Goal: Complete application form: Complete application form

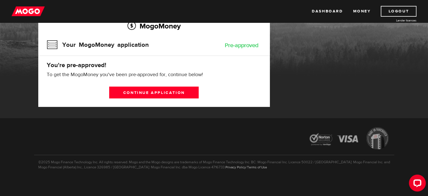
scroll to position [52, 0]
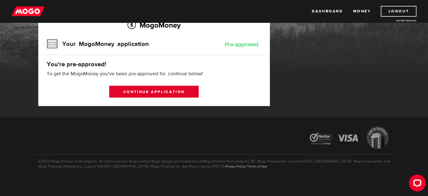
click at [182, 91] on link "Continue application" at bounding box center [154, 92] width 90 height 12
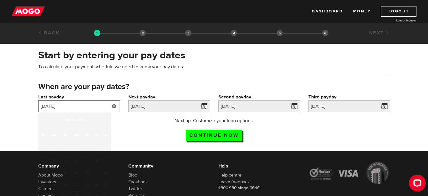
click at [99, 107] on input "2025/08/20" at bounding box center [79, 106] width 82 height 12
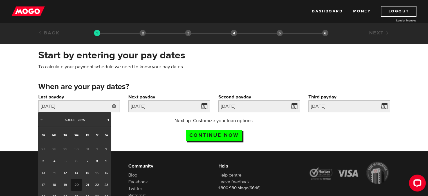
click at [107, 120] on span "Next" at bounding box center [108, 119] width 5 height 5
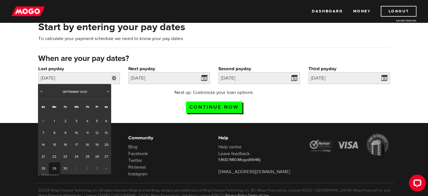
click at [57, 168] on link "29" at bounding box center [55, 168] width 12 height 12
type input "[DATE]"
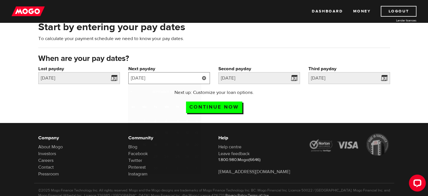
click at [178, 80] on input "[DATE]" at bounding box center [169, 78] width 82 height 12
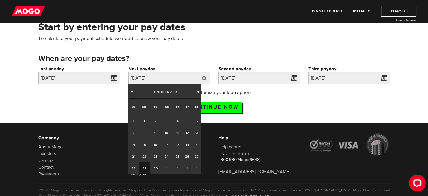
click at [197, 91] on span "Next" at bounding box center [198, 91] width 5 height 5
click at [144, 145] on link "13" at bounding box center [145, 145] width 12 height 12
type input "2025/10/13"
type input "[DATE]"
type input "2025/11/10"
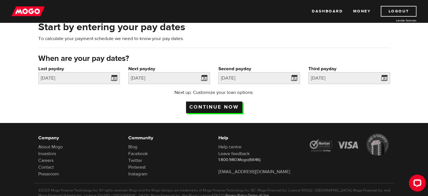
click at [216, 107] on input "Continue now" at bounding box center [214, 107] width 56 height 12
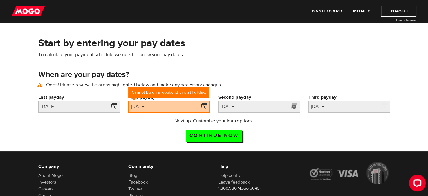
scroll to position [26, 0]
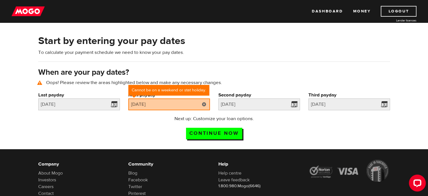
click at [206, 99] on link at bounding box center [204, 104] width 12 height 12
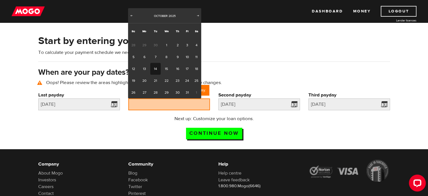
click at [155, 70] on link "14" at bounding box center [155, 69] width 10 height 12
type input "[DATE]"
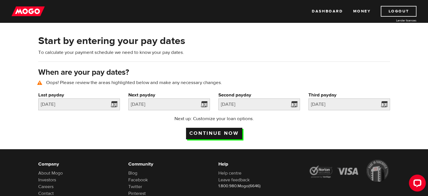
click at [211, 136] on input "Continue now" at bounding box center [214, 134] width 56 height 12
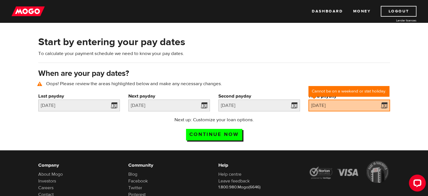
scroll to position [26, 0]
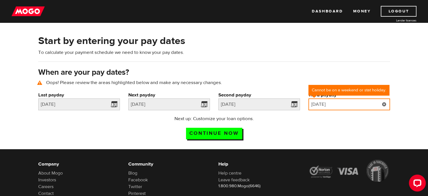
click at [363, 106] on input "[DATE]" at bounding box center [350, 104] width 82 height 12
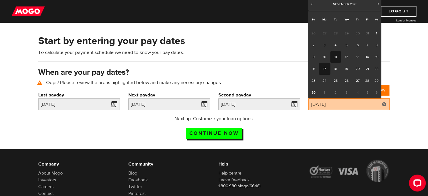
click at [326, 71] on link "17" at bounding box center [325, 69] width 12 height 12
type input "[DATE]"
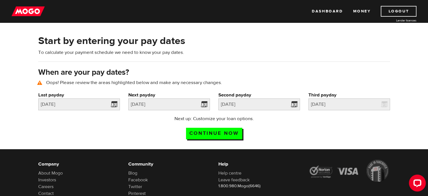
click at [349, 126] on div "Next up: Customize your loan options. Continue now" at bounding box center [214, 129] width 360 height 28
click at [361, 106] on input "[DATE]" at bounding box center [350, 104] width 82 height 12
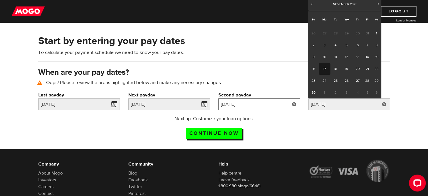
click at [265, 100] on input "[DATE]" at bounding box center [259, 104] width 82 height 12
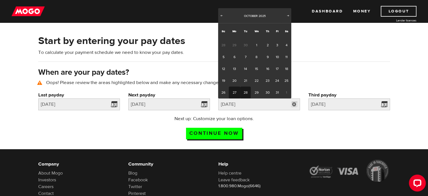
click at [235, 91] on link "27" at bounding box center [235, 92] width 12 height 12
type input "[DATE]"
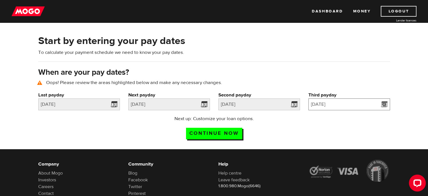
click at [355, 103] on input "2025/11/17" at bounding box center [350, 104] width 82 height 12
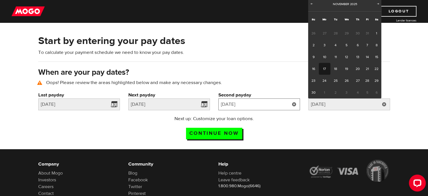
click at [281, 104] on input "2025/10/27" at bounding box center [259, 104] width 82 height 12
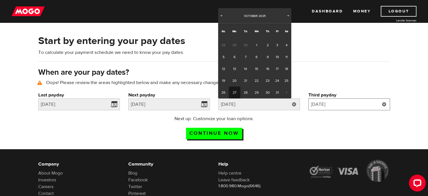
click at [330, 107] on input "2025/11/17" at bounding box center [350, 104] width 82 height 12
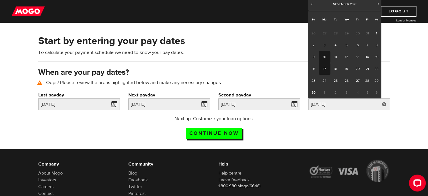
click at [325, 54] on link "10" at bounding box center [325, 57] width 12 height 12
type input "2025/11/10"
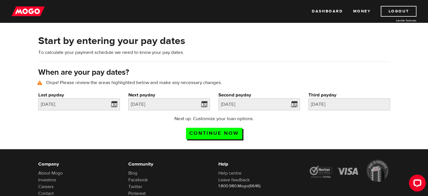
click at [340, 131] on div "Next up: Customize your loan options. Continue now" at bounding box center [214, 129] width 360 height 28
click at [225, 134] on input "Continue now" at bounding box center [214, 134] width 56 height 12
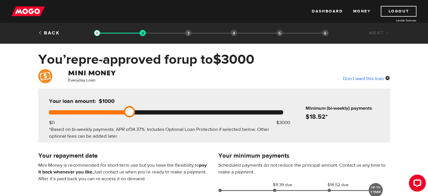
drag, startPoint x: 285, startPoint y: 111, endPoint x: 126, endPoint y: 119, distance: 159.0
click at [126, 119] on div "Your loan amount: $1000 $0 $3000 *Based on bi-weekly payments, APR of 34.37% . …" at bounding box center [166, 115] width 251 height 54
click at [365, 131] on div "Your loan amount: $1000 $0 $3000 *Based on bi-weekly payments, APR of 34.37% . …" at bounding box center [214, 115] width 352 height 54
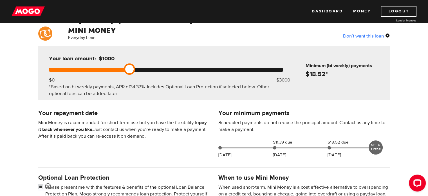
scroll to position [56, 0]
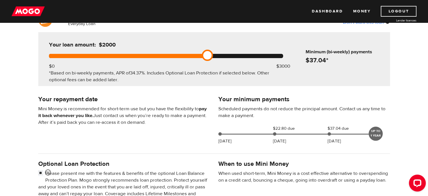
drag, startPoint x: 129, startPoint y: 56, endPoint x: 199, endPoint y: 55, distance: 70.1
click at [199, 55] on div at bounding box center [166, 56] width 234 height 4
click at [363, 72] on div "Your loan amount: $2000 $0 $3000 *Based on bi-weekly payments, APR of 34.37% . …" at bounding box center [214, 59] width 352 height 54
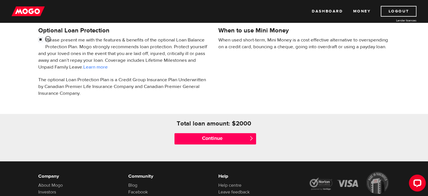
scroll to position [197, 0]
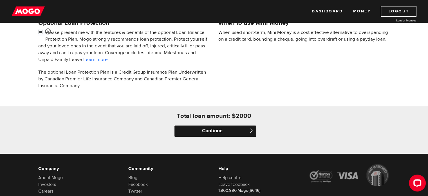
click at [213, 133] on input "Continue" at bounding box center [216, 130] width 82 height 11
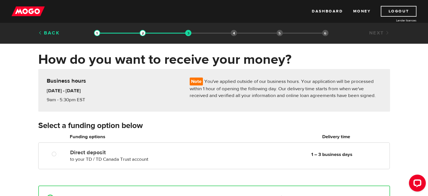
click at [50, 30] on link "Back" at bounding box center [49, 33] width 22 height 6
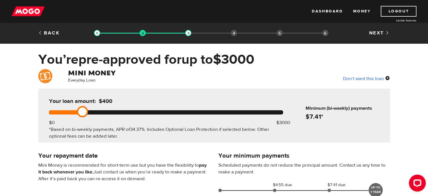
drag, startPoint x: 211, startPoint y: 114, endPoint x: 82, endPoint y: 115, distance: 128.7
click at [82, 115] on link at bounding box center [82, 111] width 11 height 11
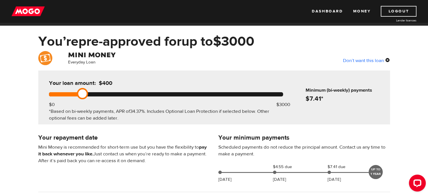
scroll to position [28, 0]
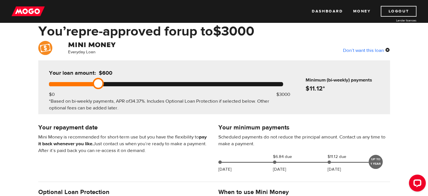
drag, startPoint x: 81, startPoint y: 82, endPoint x: 93, endPoint y: 81, distance: 11.4
click at [93, 81] on link at bounding box center [98, 83] width 11 height 11
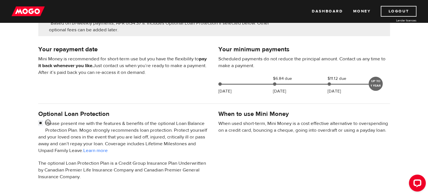
scroll to position [0, 0]
